Goal: Browse casually

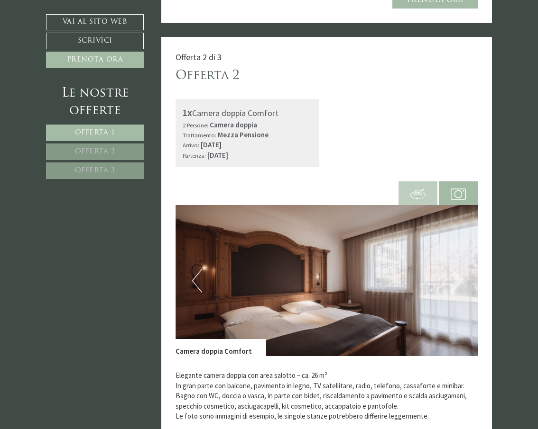
scroll to position [664, 0]
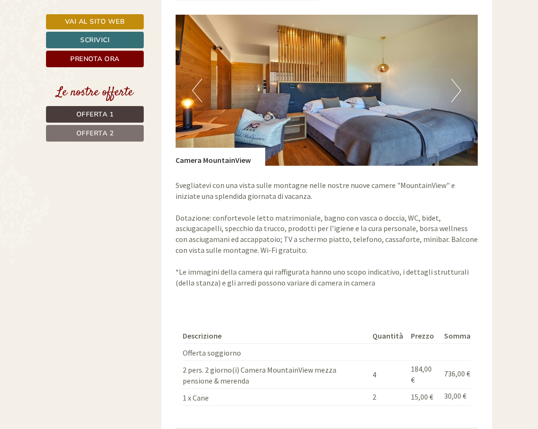
scroll to position [664, 0]
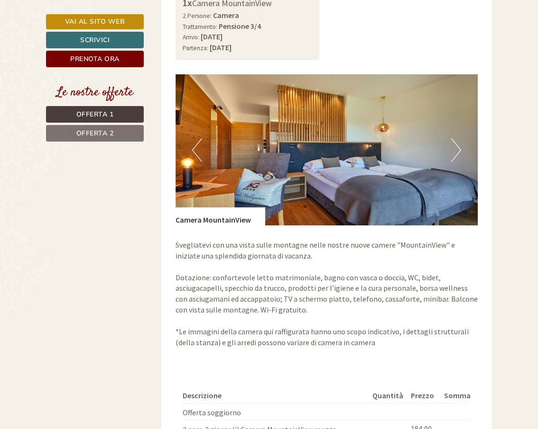
click at [450, 127] on img at bounding box center [326, 149] width 302 height 151
click at [455, 138] on button "Next" at bounding box center [456, 150] width 10 height 24
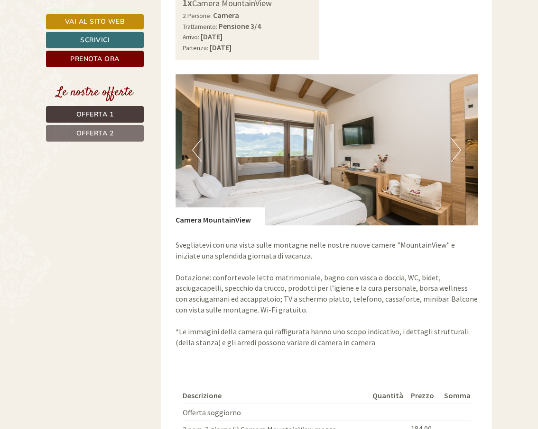
click at [455, 138] on button "Next" at bounding box center [456, 150] width 10 height 24
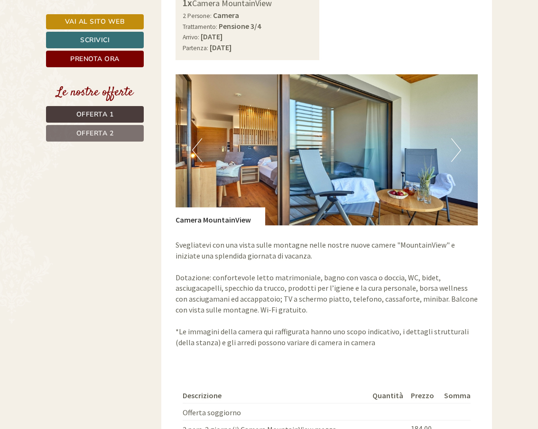
click at [455, 138] on button "Next" at bounding box center [456, 150] width 10 height 24
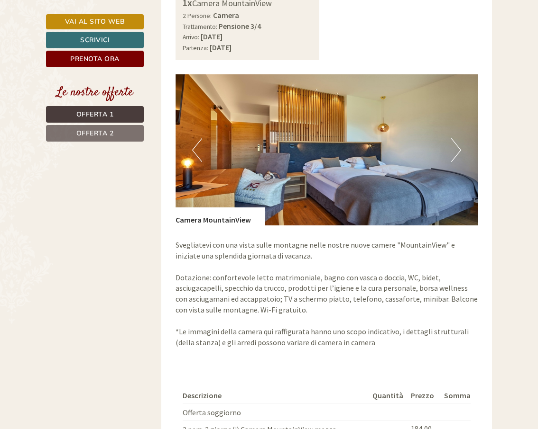
click at [455, 138] on button "Next" at bounding box center [456, 150] width 10 height 24
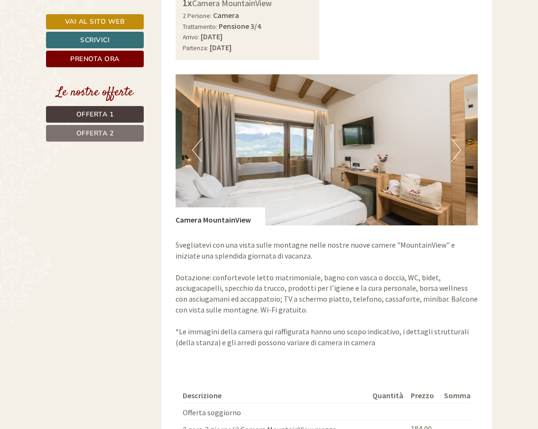
click at [455, 138] on button "Next" at bounding box center [456, 150] width 10 height 24
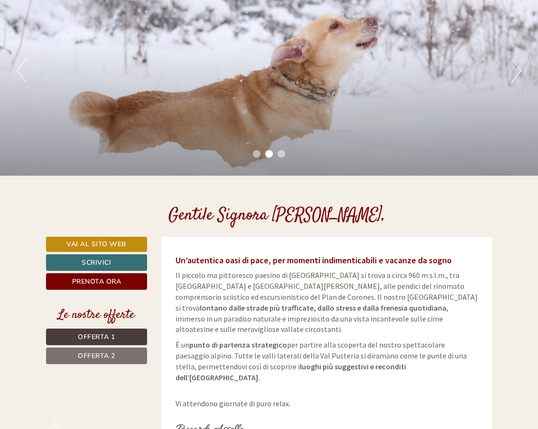
scroll to position [0, 0]
